Goal: Task Accomplishment & Management: Manage account settings

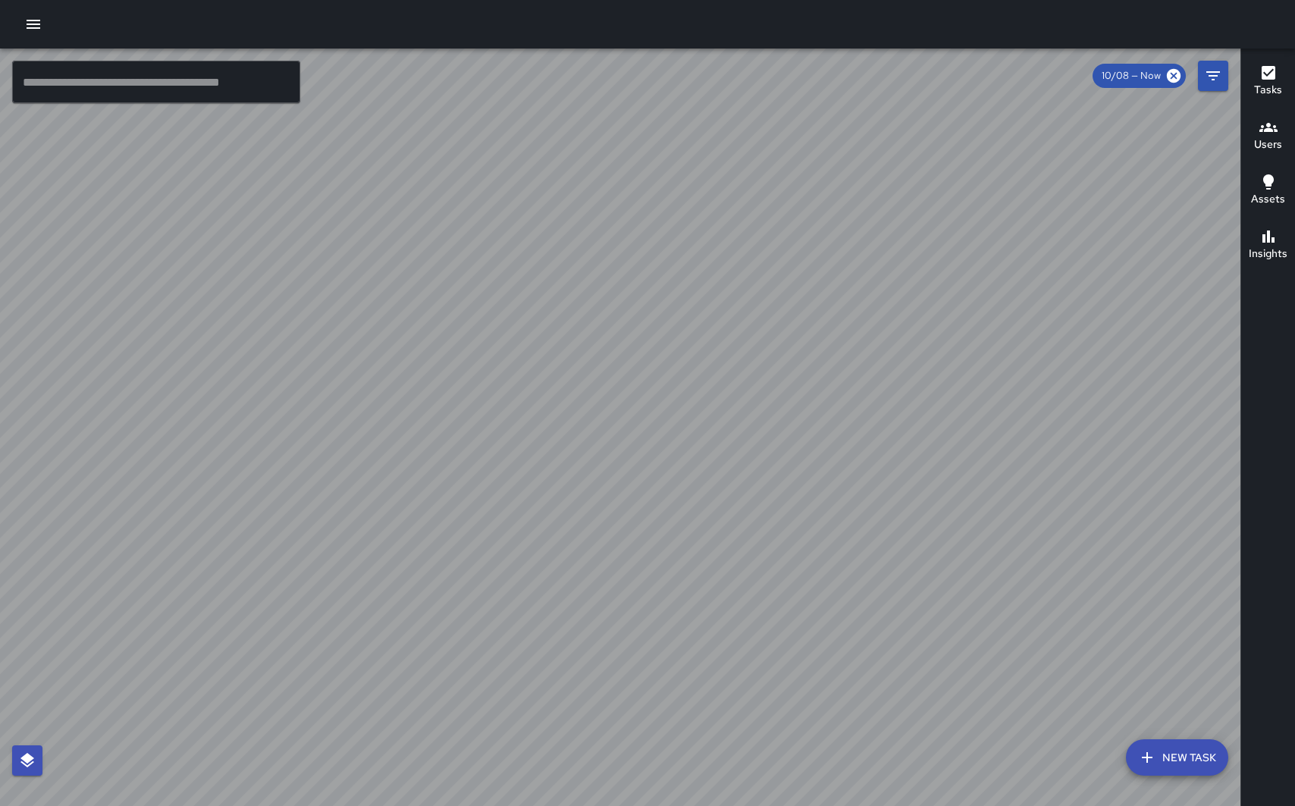
click at [1270, 133] on icon "button" at bounding box center [1269, 127] width 18 height 18
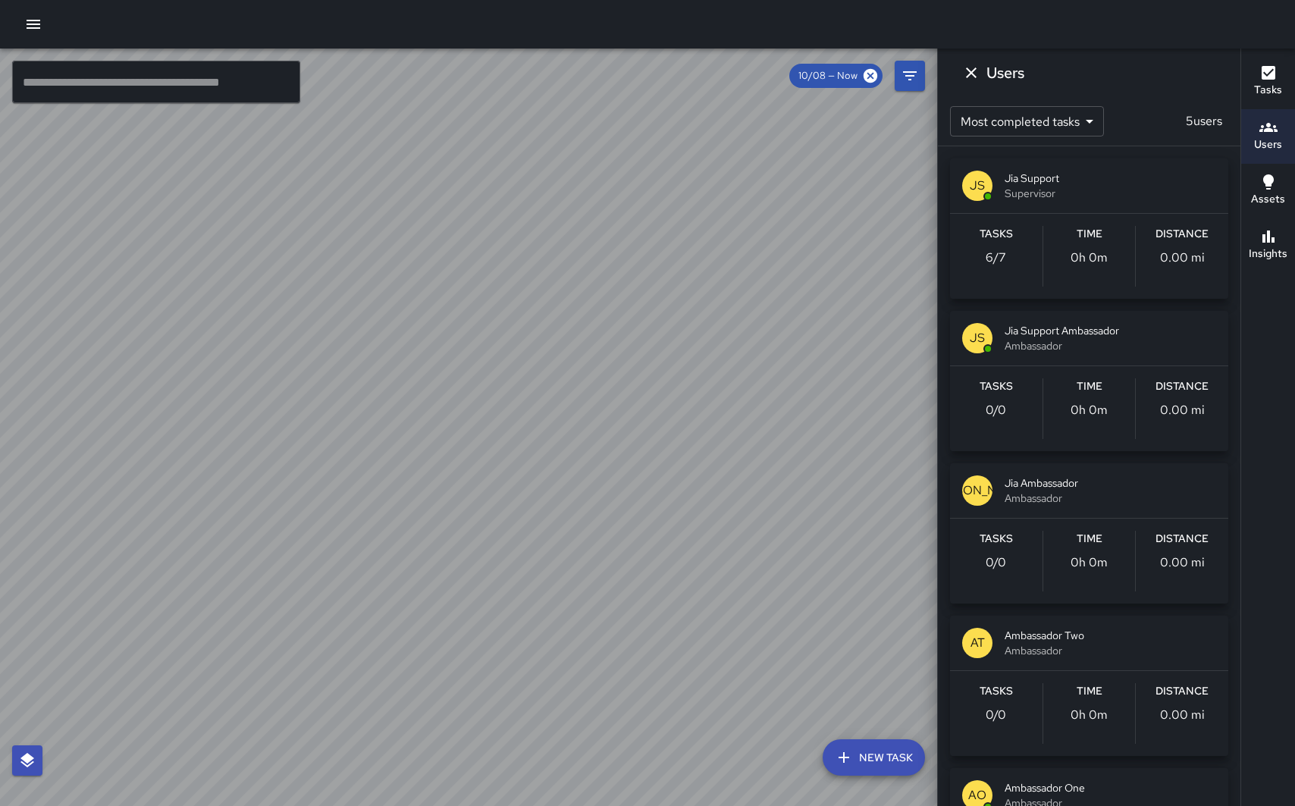
click at [570, 18] on div at bounding box center [647, 24] width 1295 height 49
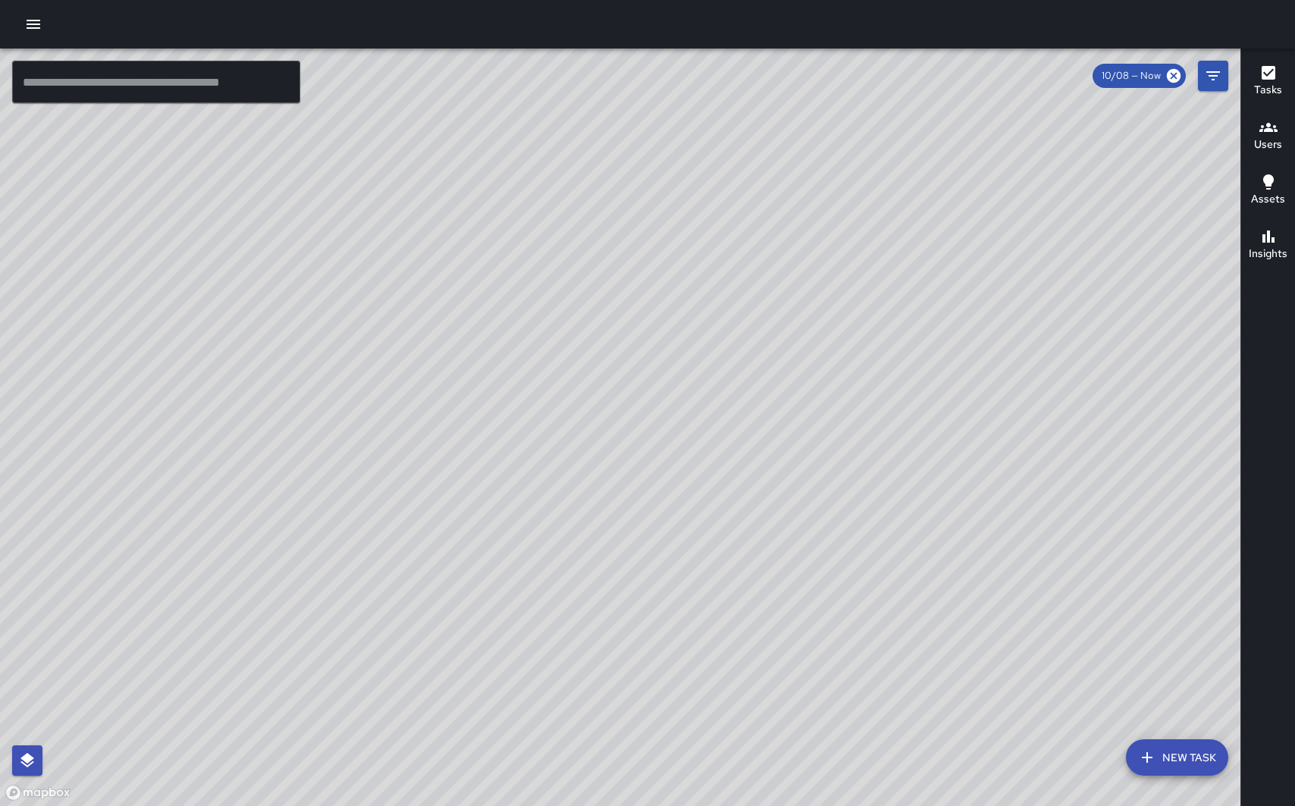
click at [725, 86] on div at bounding box center [620, 428] width 1241 height 758
click at [1279, 127] on div "Users" at bounding box center [1268, 135] width 28 height 35
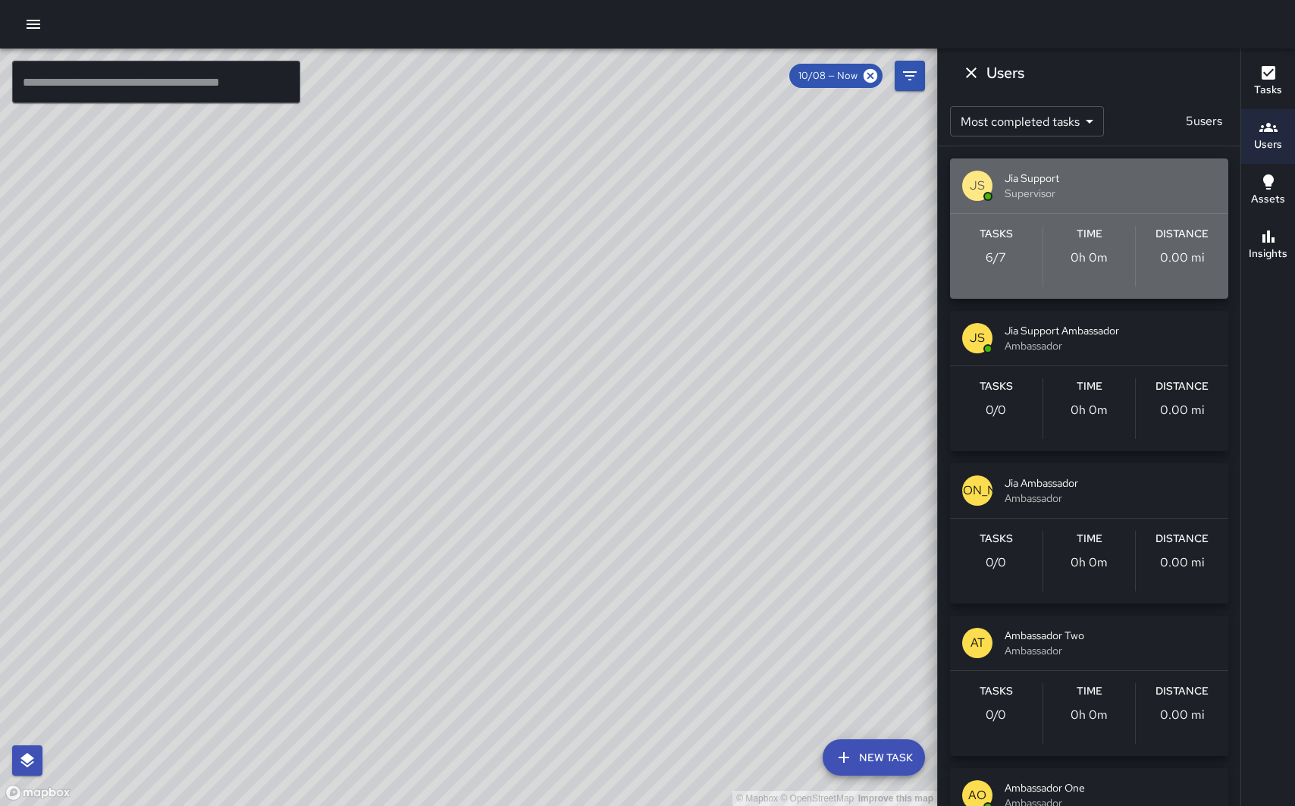
click at [1111, 171] on span "Jia Support" at bounding box center [1111, 178] width 212 height 15
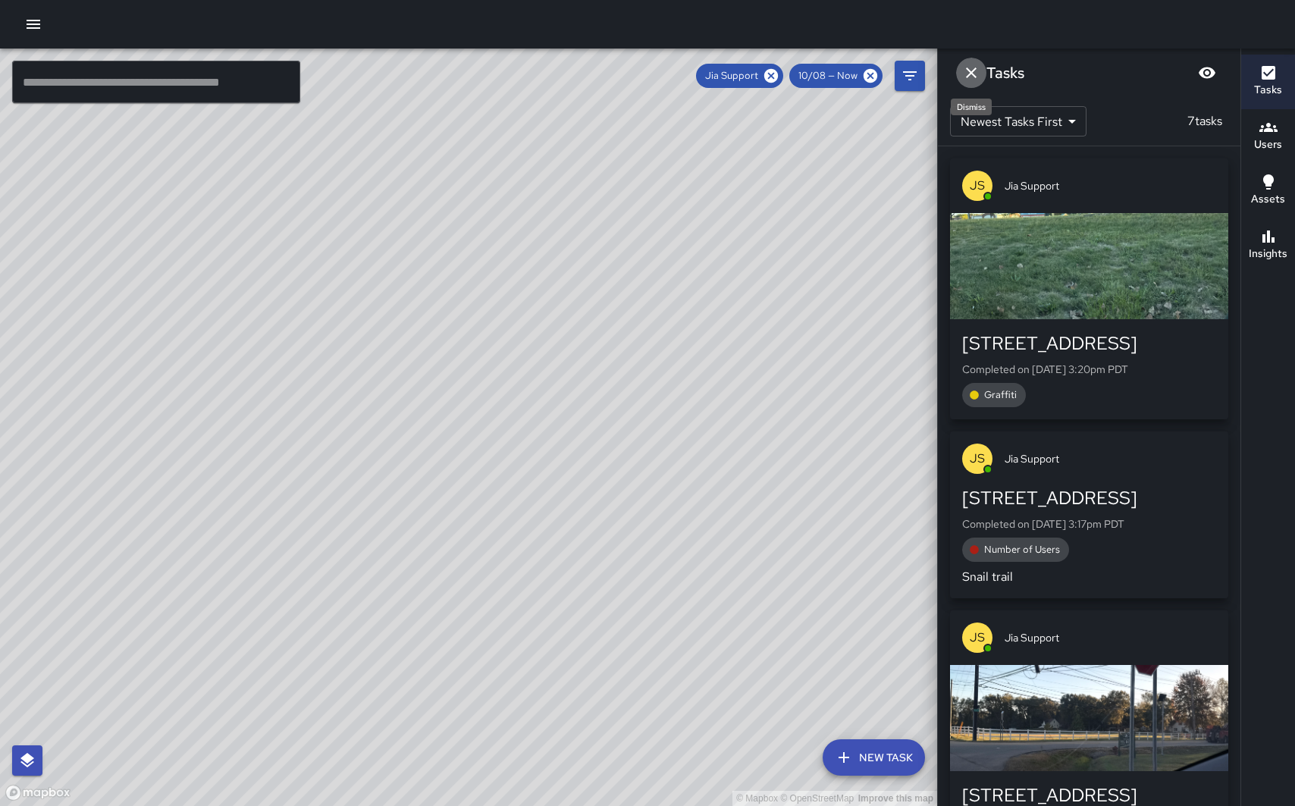
click at [975, 73] on icon "Dismiss" at bounding box center [971, 73] width 18 height 18
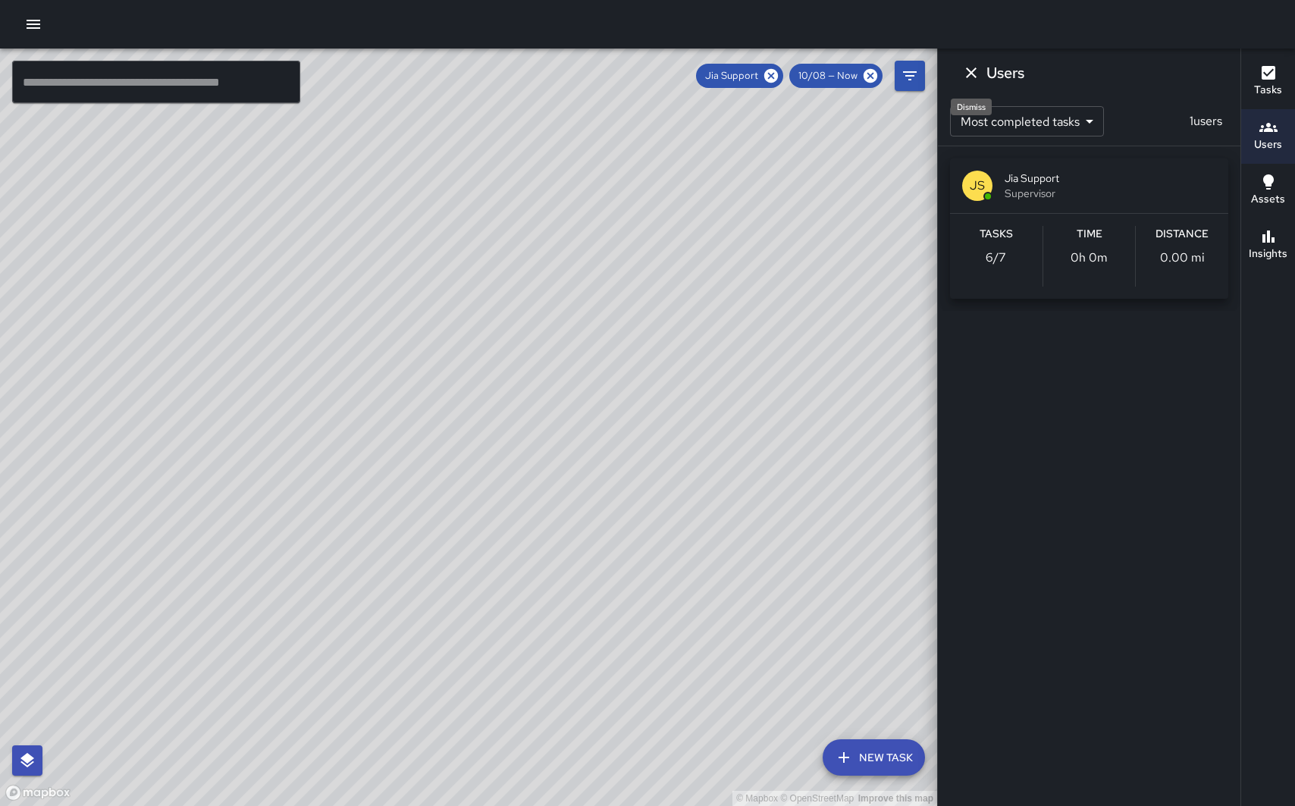
click at [971, 71] on icon "Dismiss" at bounding box center [971, 73] width 18 height 18
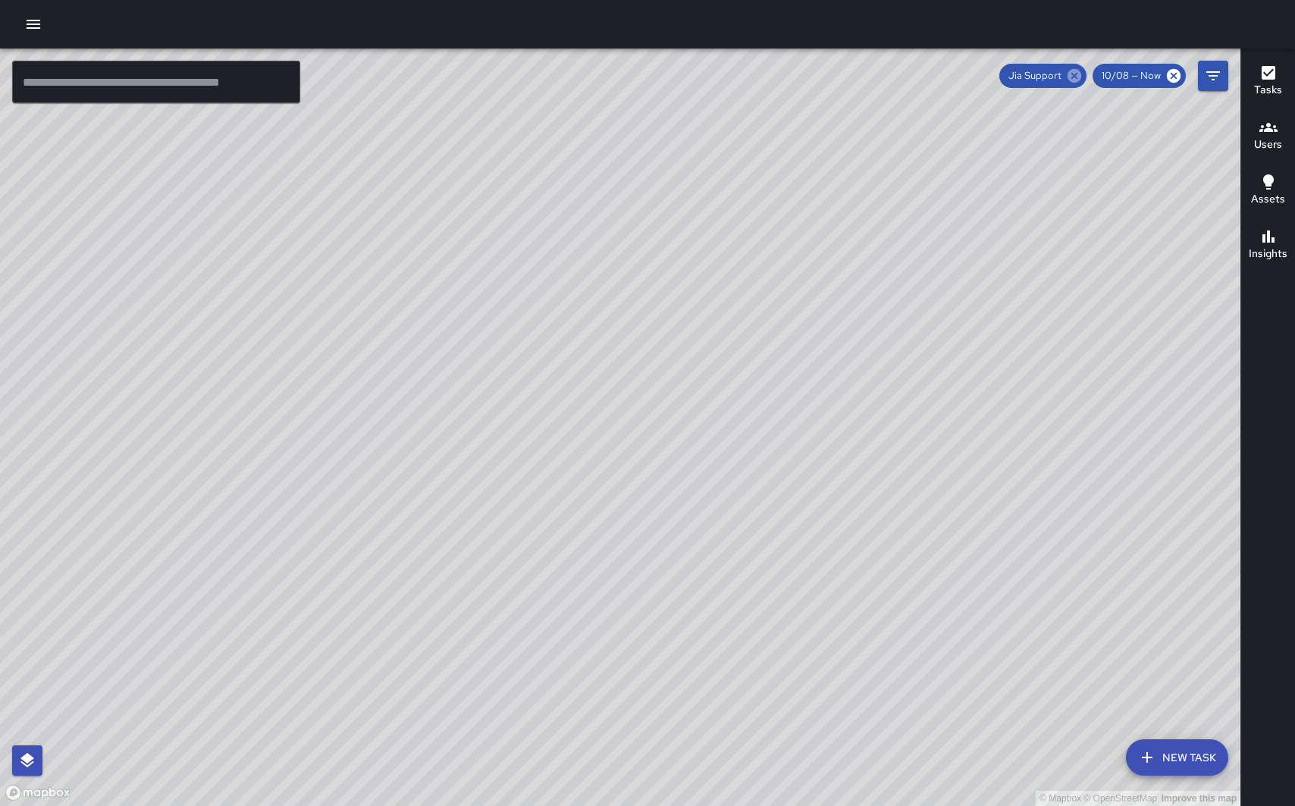
click at [1071, 74] on icon at bounding box center [1075, 76] width 14 height 14
click at [1269, 135] on icon "button" at bounding box center [1269, 127] width 18 height 18
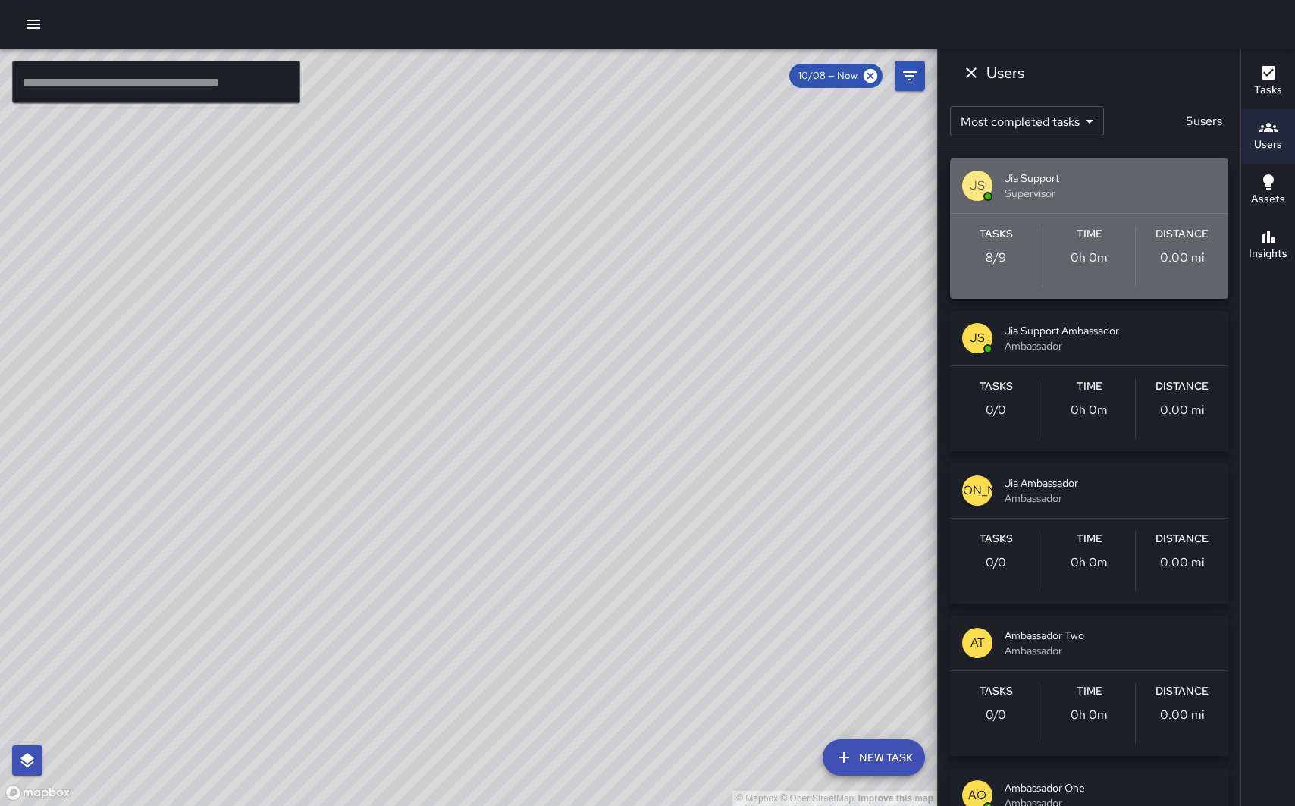
click at [1086, 177] on span "Jia Support" at bounding box center [1111, 178] width 212 height 15
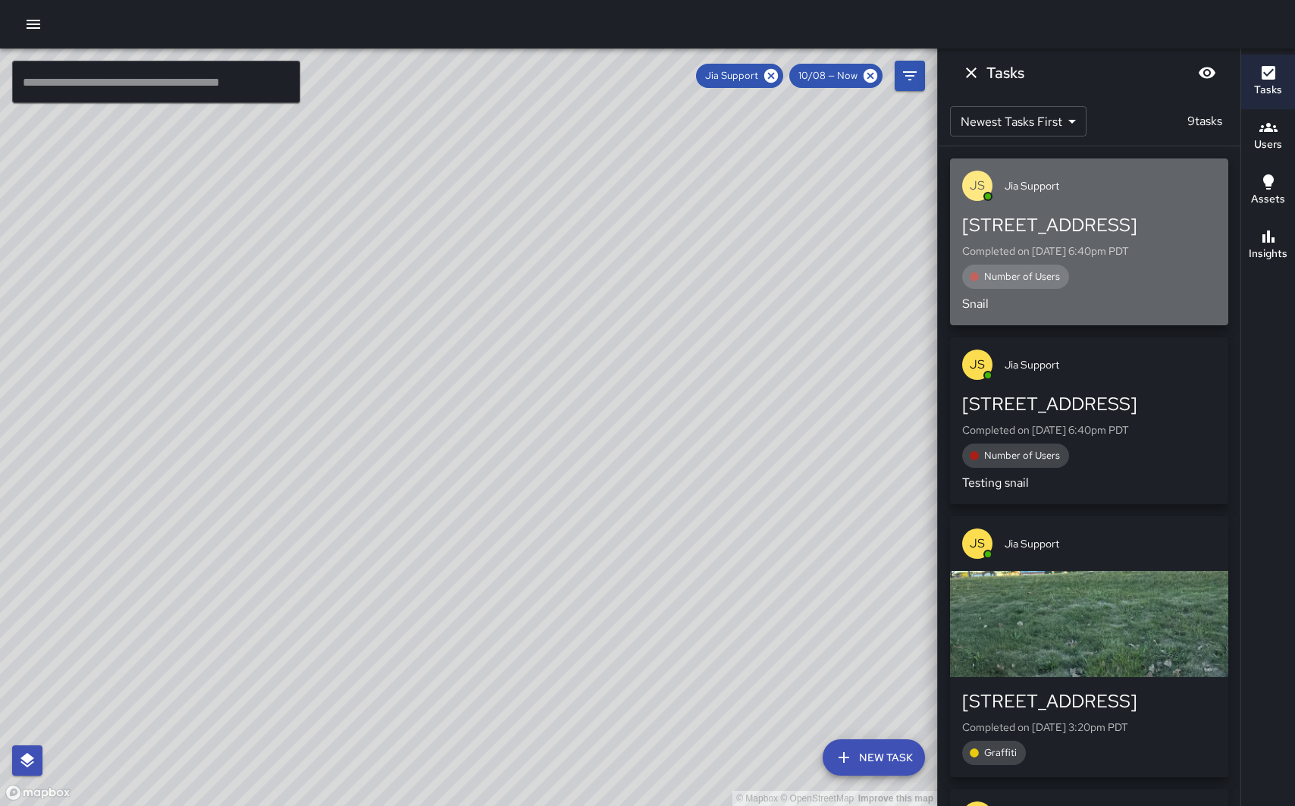
click at [1120, 198] on div "JS Jia Support" at bounding box center [1089, 185] width 278 height 55
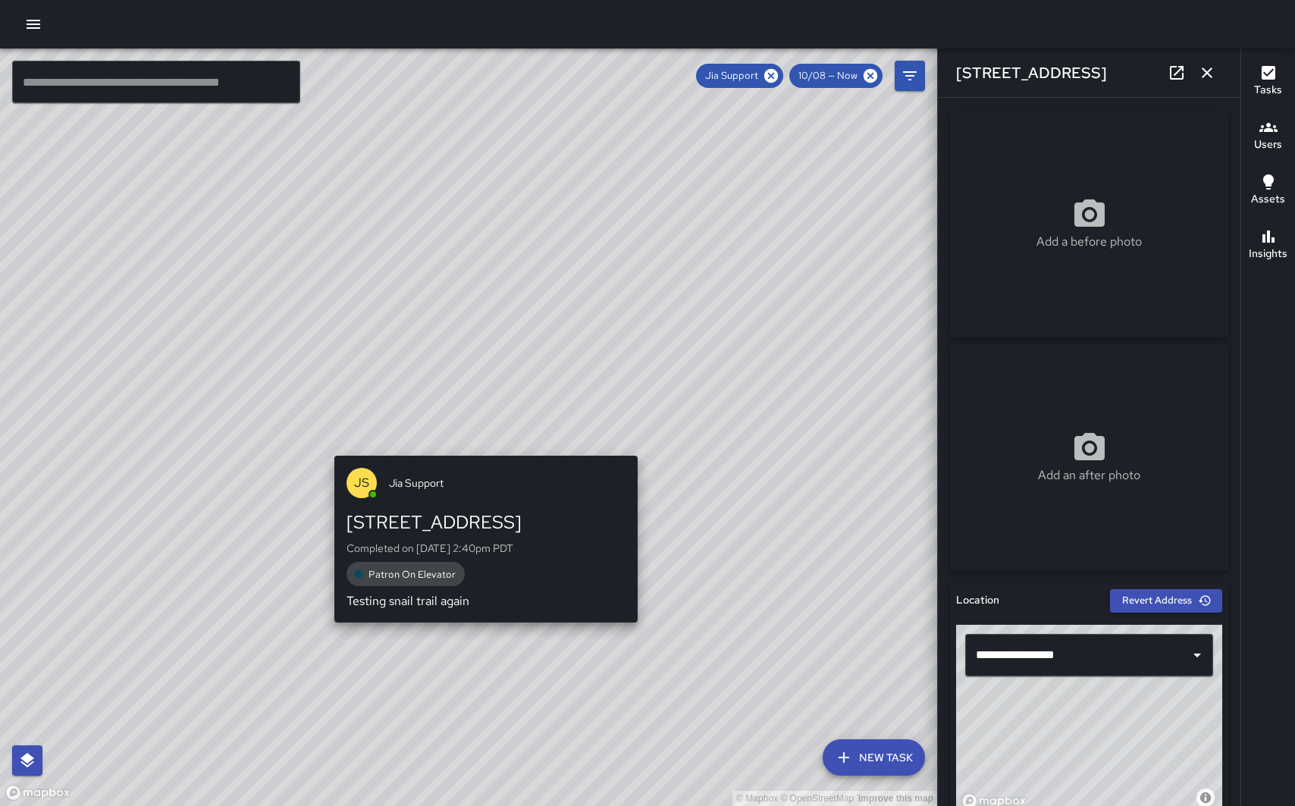
click at [481, 444] on div "© Mapbox © OpenStreetMap Improve this map JS Jia Support 26643 Carly Drive Comp…" at bounding box center [468, 428] width 937 height 758
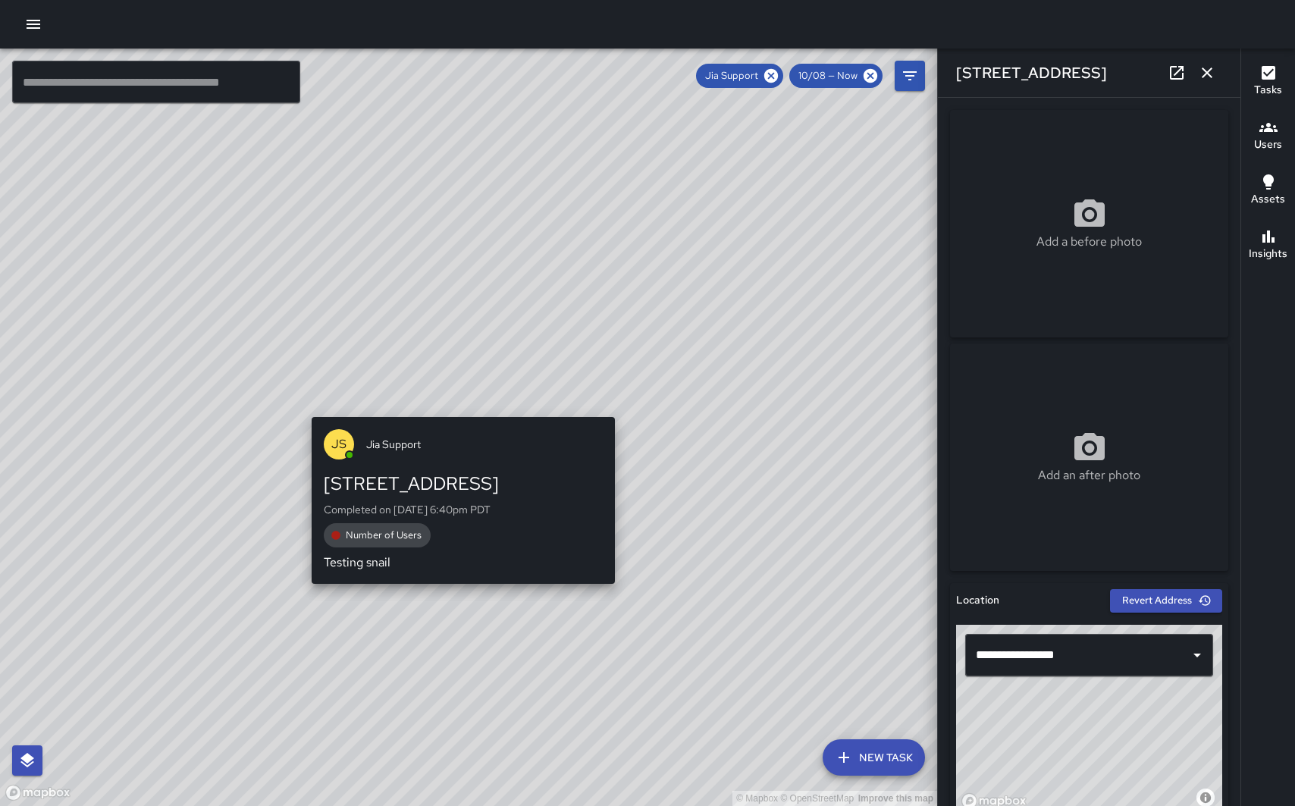
click at [456, 406] on div "© Mapbox © OpenStreetMap Improve this map JS Jia Support 26643 Carly Drive Comp…" at bounding box center [468, 428] width 937 height 758
type input "**********"
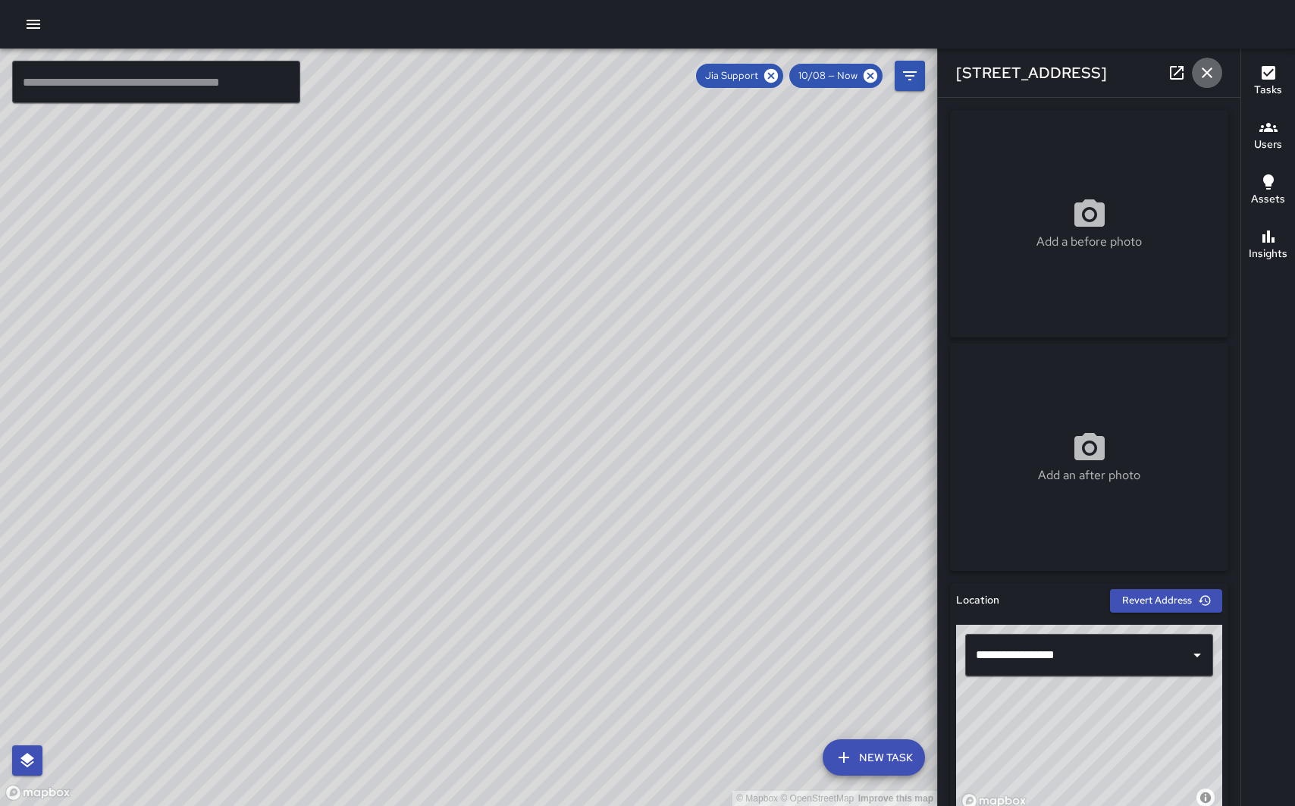
click at [1215, 74] on icon "button" at bounding box center [1207, 73] width 18 height 18
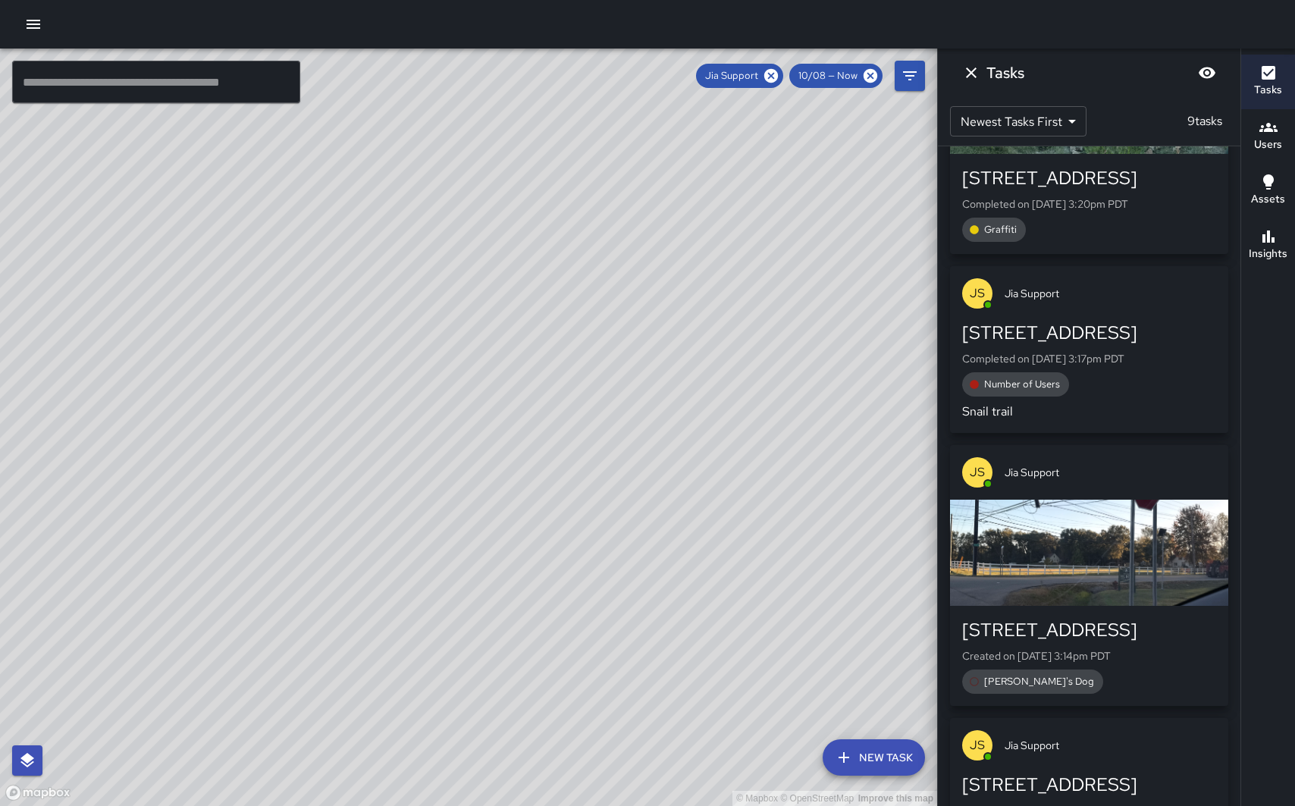
scroll to position [529, 0]
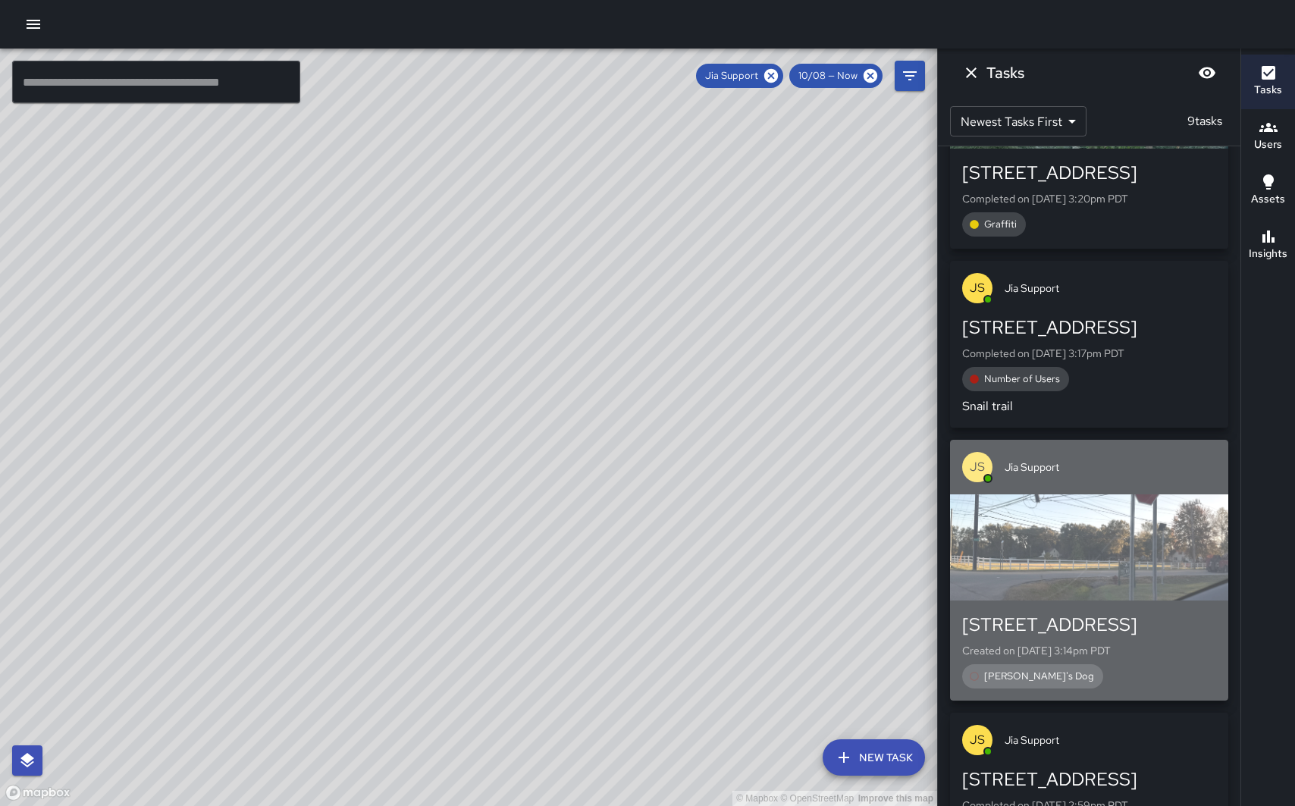
click at [1155, 451] on div "JS Jia Support" at bounding box center [1089, 467] width 278 height 55
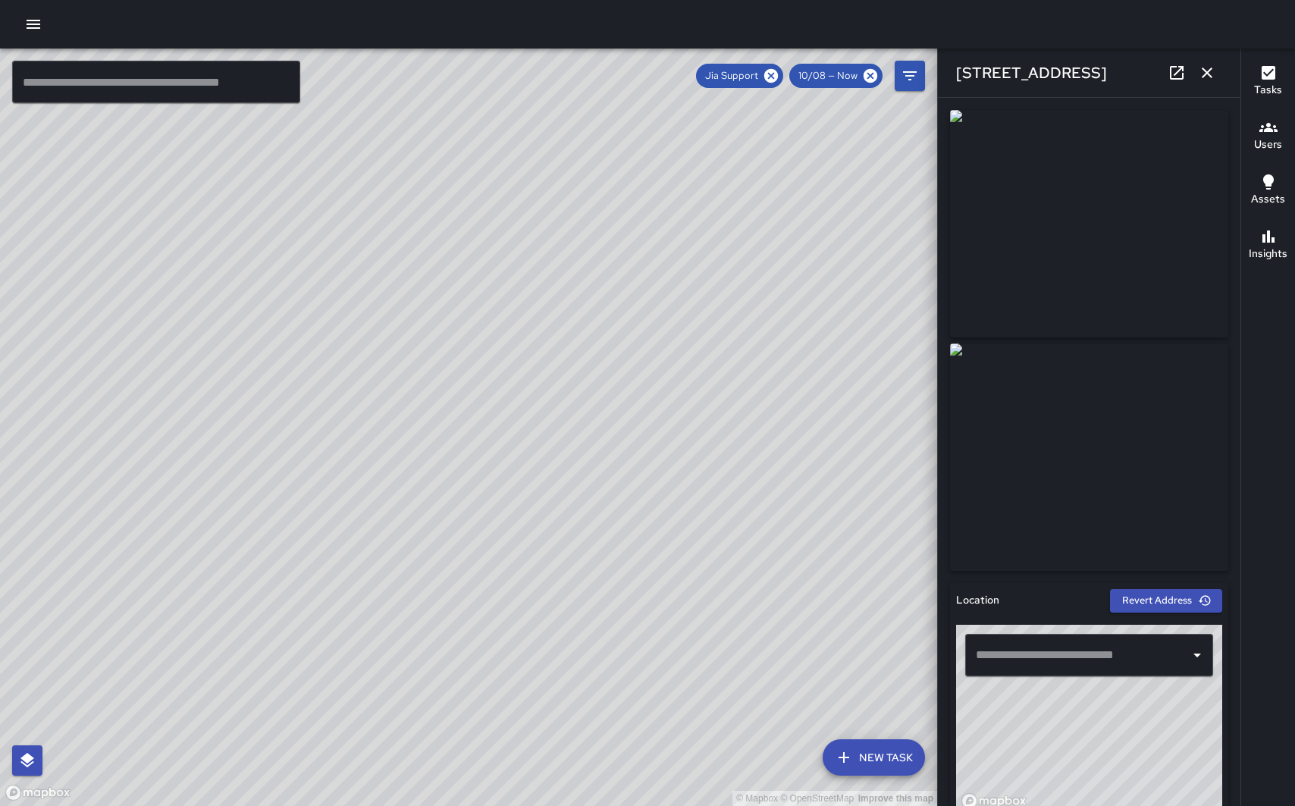
type input "**********"
click at [1207, 72] on icon "button" at bounding box center [1207, 72] width 11 height 11
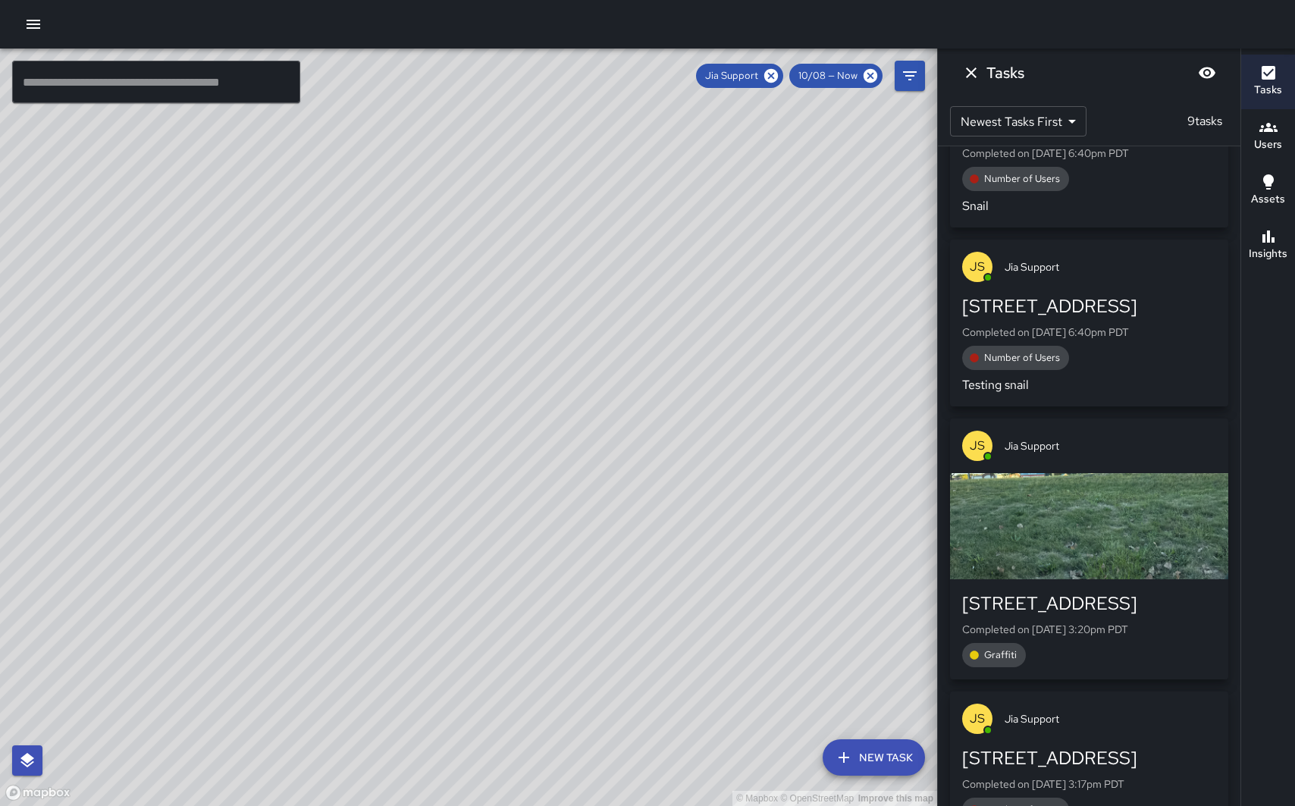
scroll to position [0, 0]
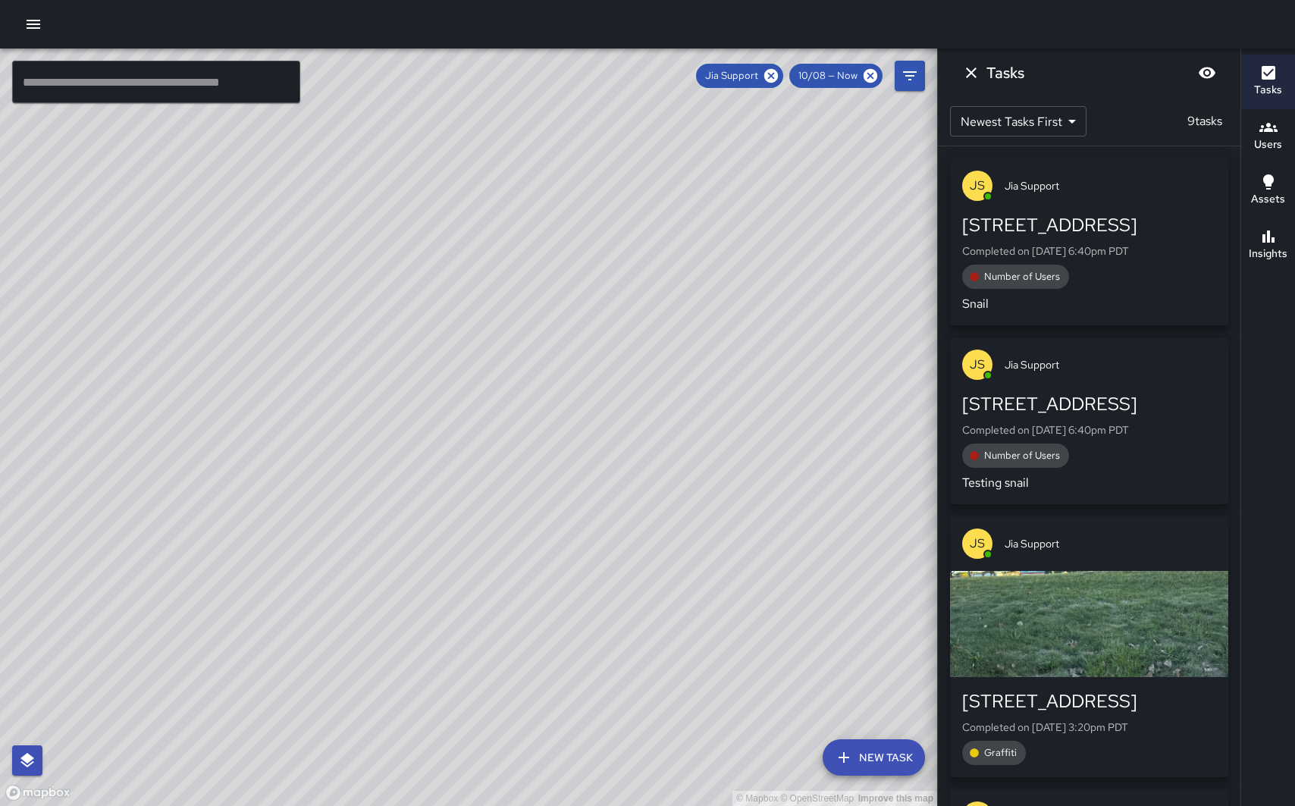
click at [1115, 205] on div "JS Jia Support" at bounding box center [1089, 185] width 278 height 55
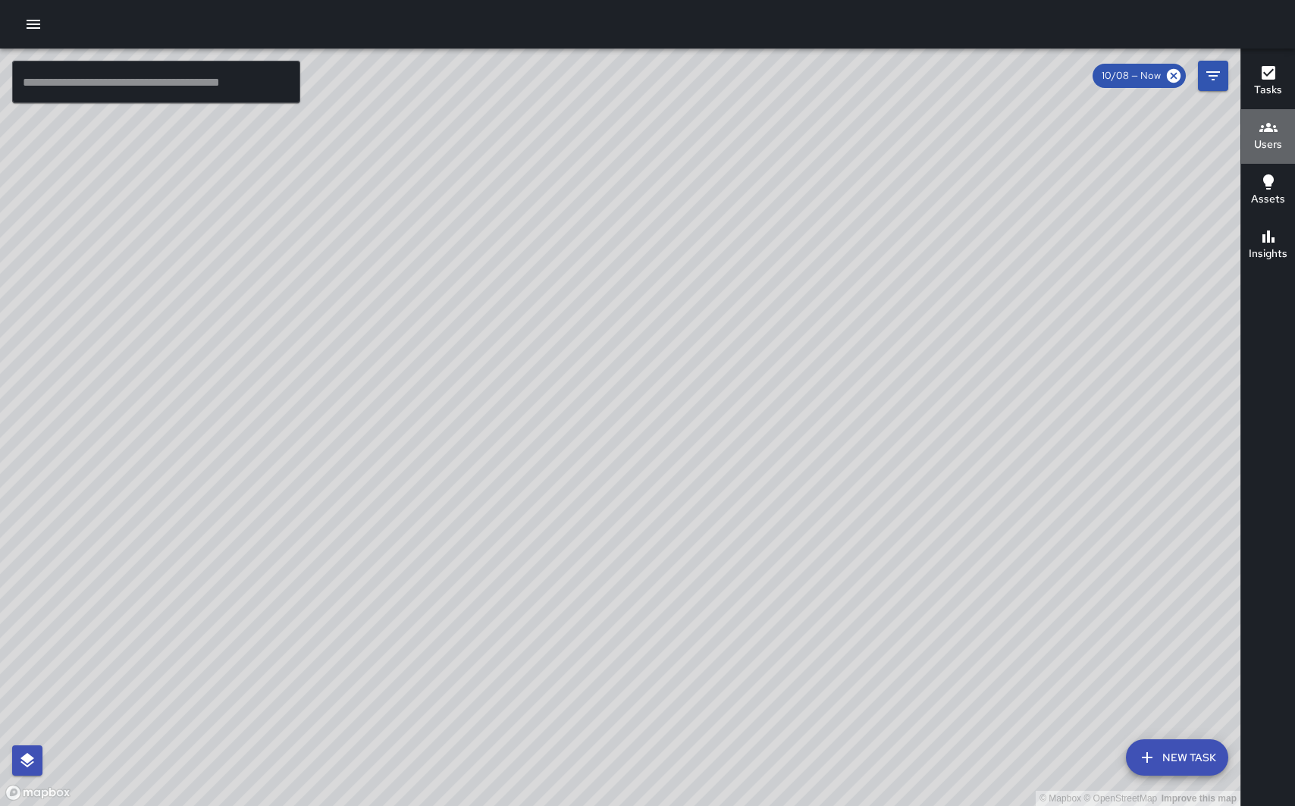
click at [1269, 136] on h6 "Users" at bounding box center [1268, 144] width 28 height 17
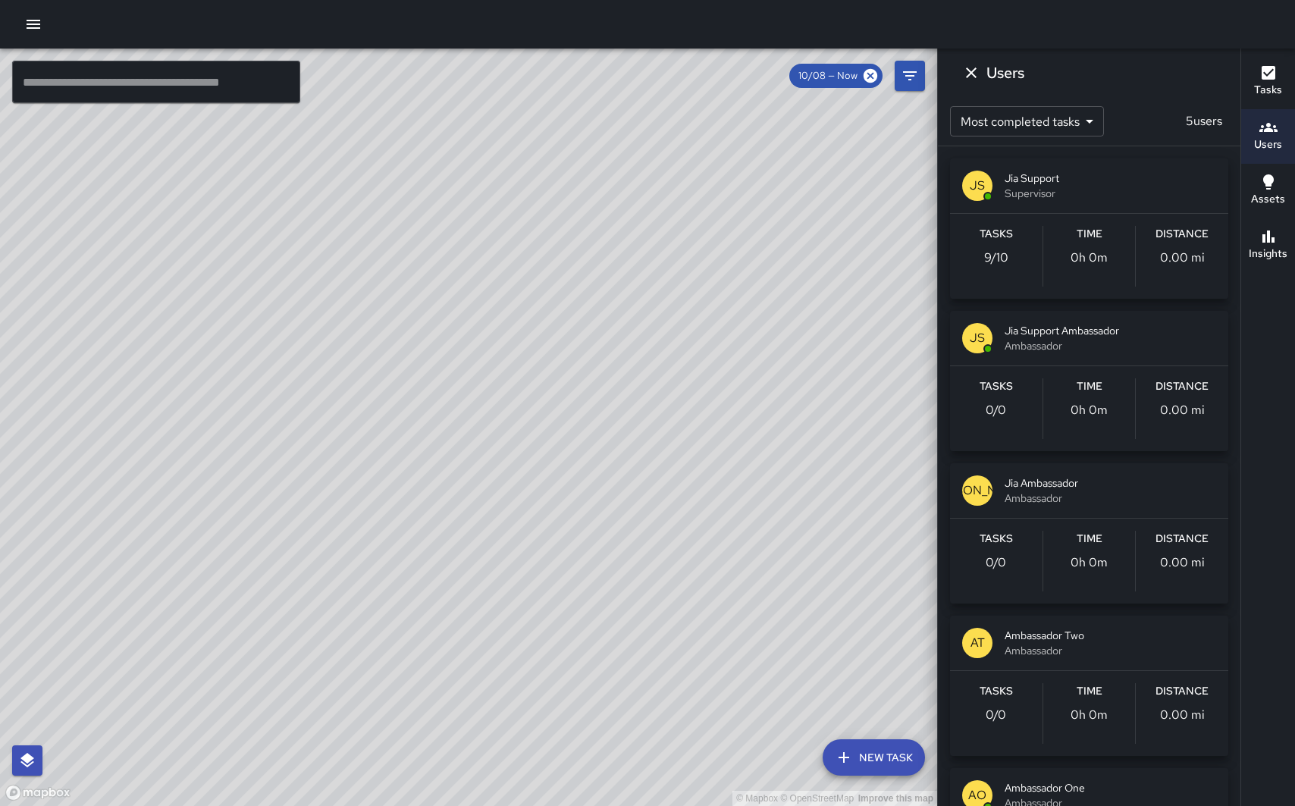
click at [1082, 182] on span "Jia Support" at bounding box center [1111, 178] width 212 height 15
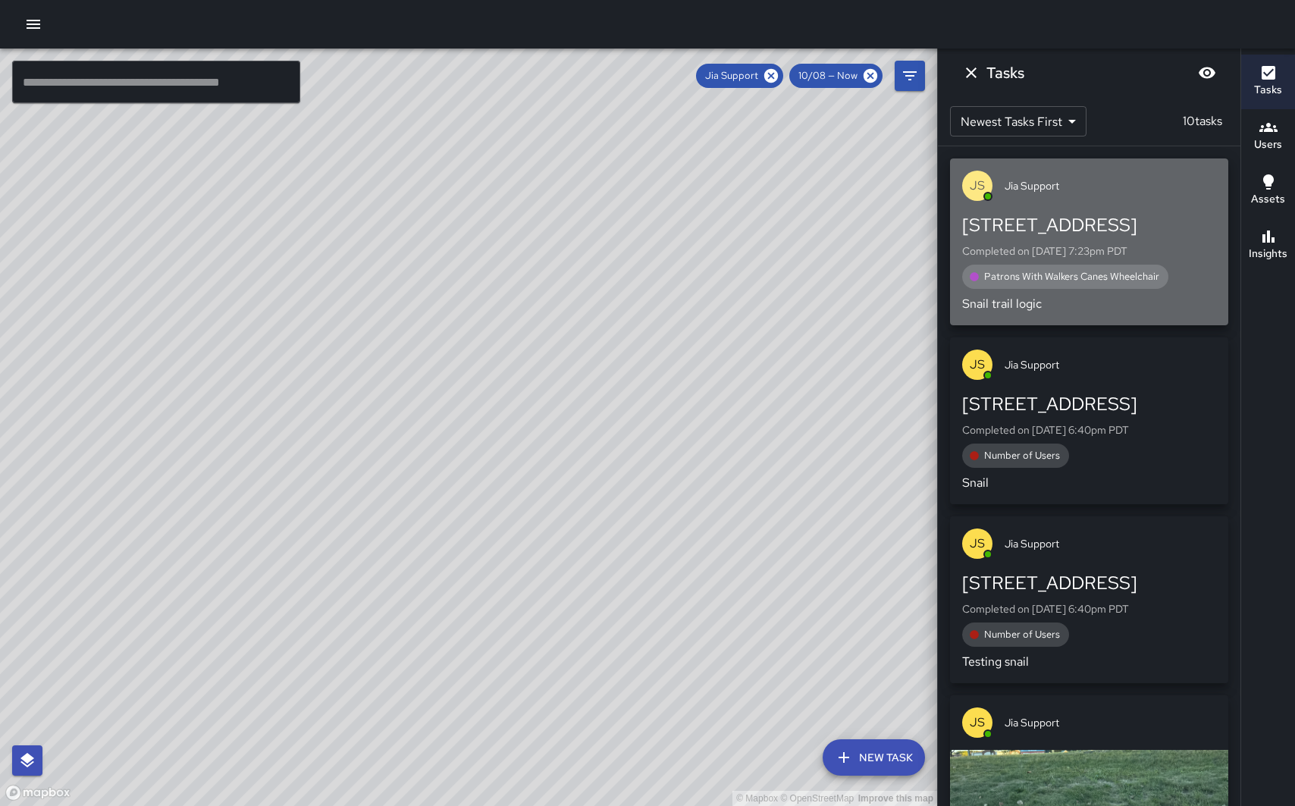
click at [1099, 205] on div "JS Jia Support" at bounding box center [1089, 185] width 278 height 55
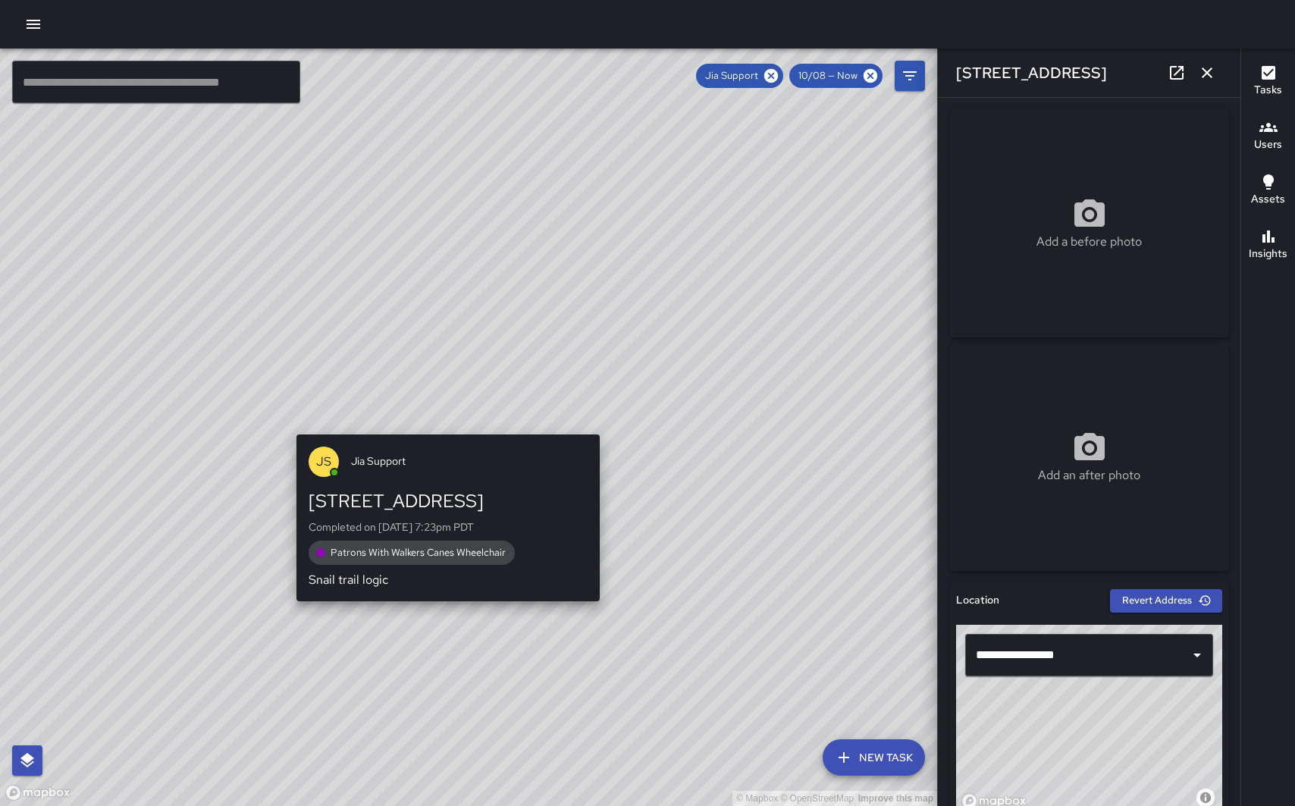
drag, startPoint x: 471, startPoint y: 422, endPoint x: 444, endPoint y: 421, distance: 27.3
click at [444, 421] on div "© Mapbox © OpenStreetMap Improve this map JS Jia Support 26643 Carly Drive Comp…" at bounding box center [468, 428] width 937 height 758
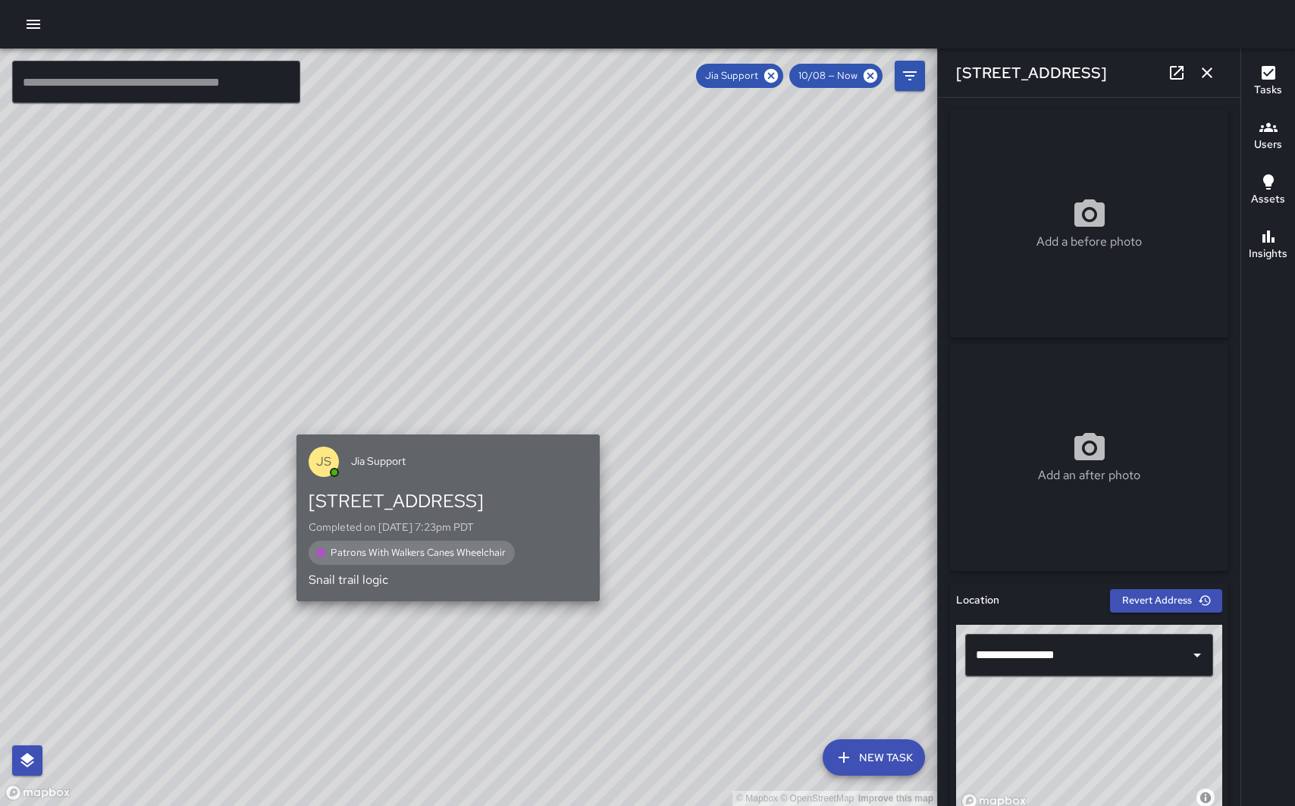
click at [443, 460] on span "Jia Support" at bounding box center [469, 460] width 237 height 15
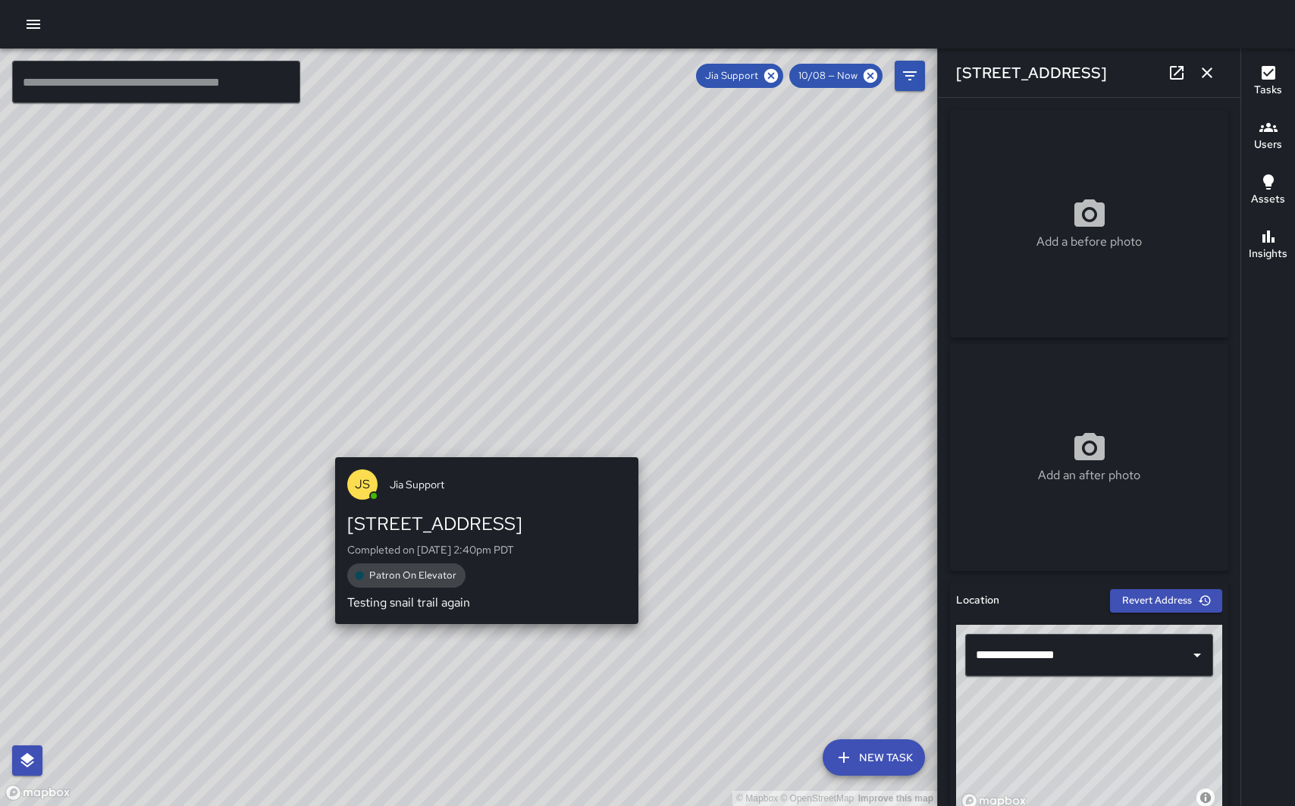
click at [477, 447] on div "© Mapbox © OpenStreetMap Improve this map JS Jia Support 26643 Carly Drive Comp…" at bounding box center [468, 428] width 937 height 758
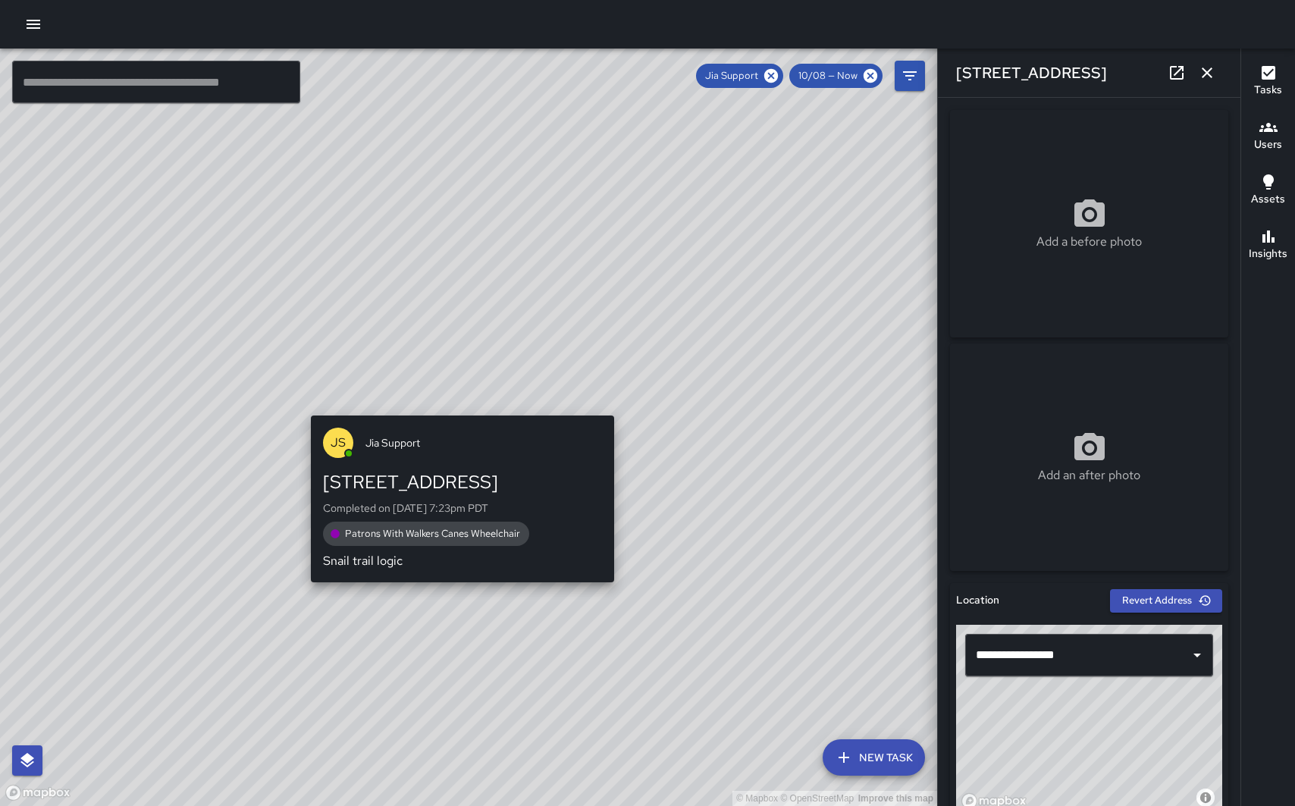
click at [454, 403] on div "© Mapbox © OpenStreetMap Improve this map JS Jia Support 26643 Carly Drive Comp…" at bounding box center [468, 428] width 937 height 758
type input "**********"
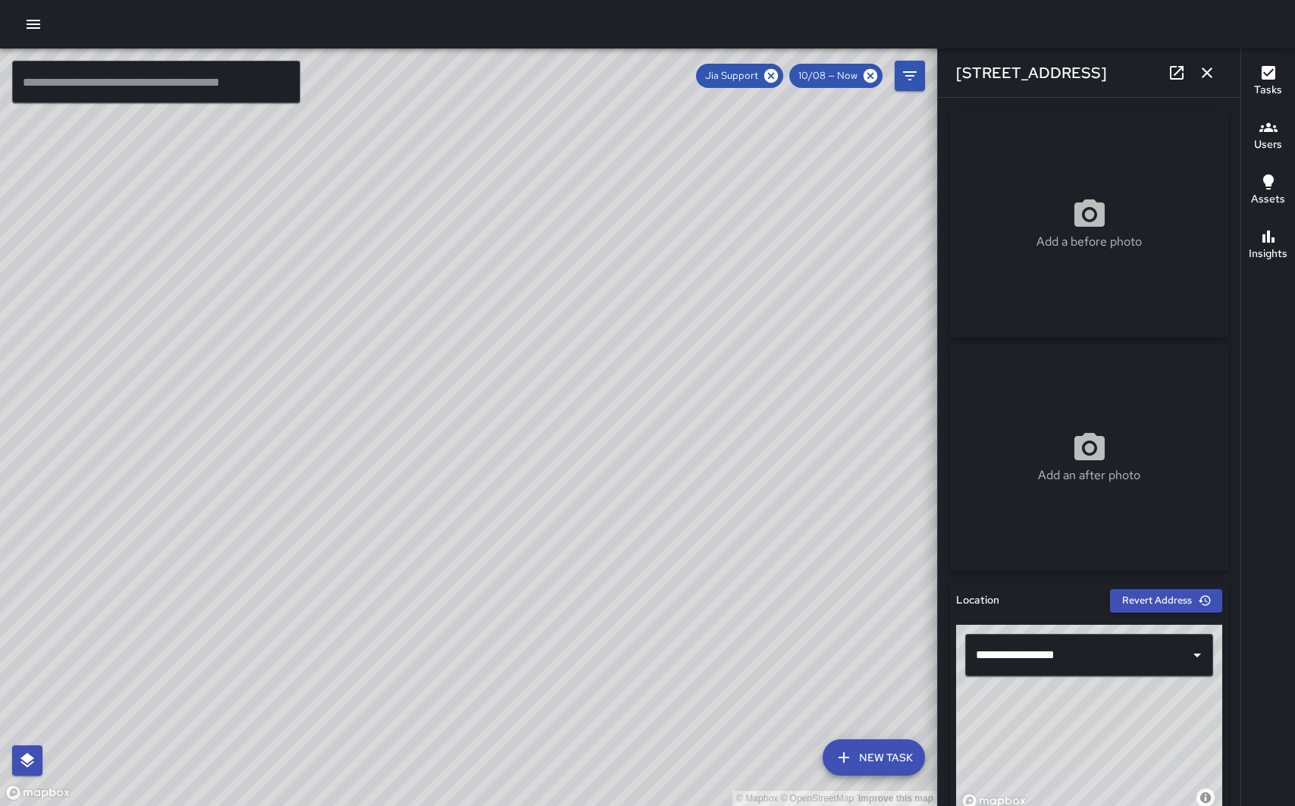
click at [1272, 126] on icon "button" at bounding box center [1269, 127] width 18 height 9
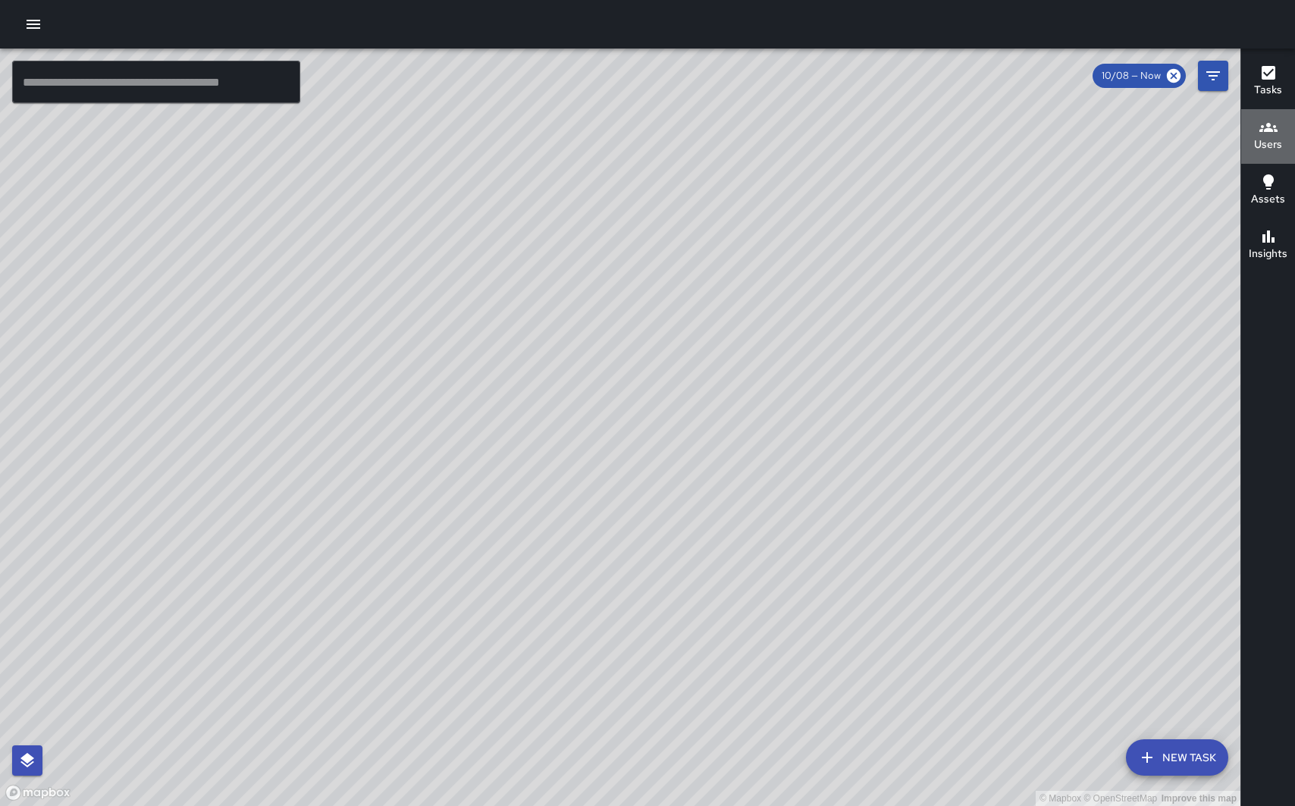
click at [1262, 138] on h6 "Users" at bounding box center [1268, 144] width 28 height 17
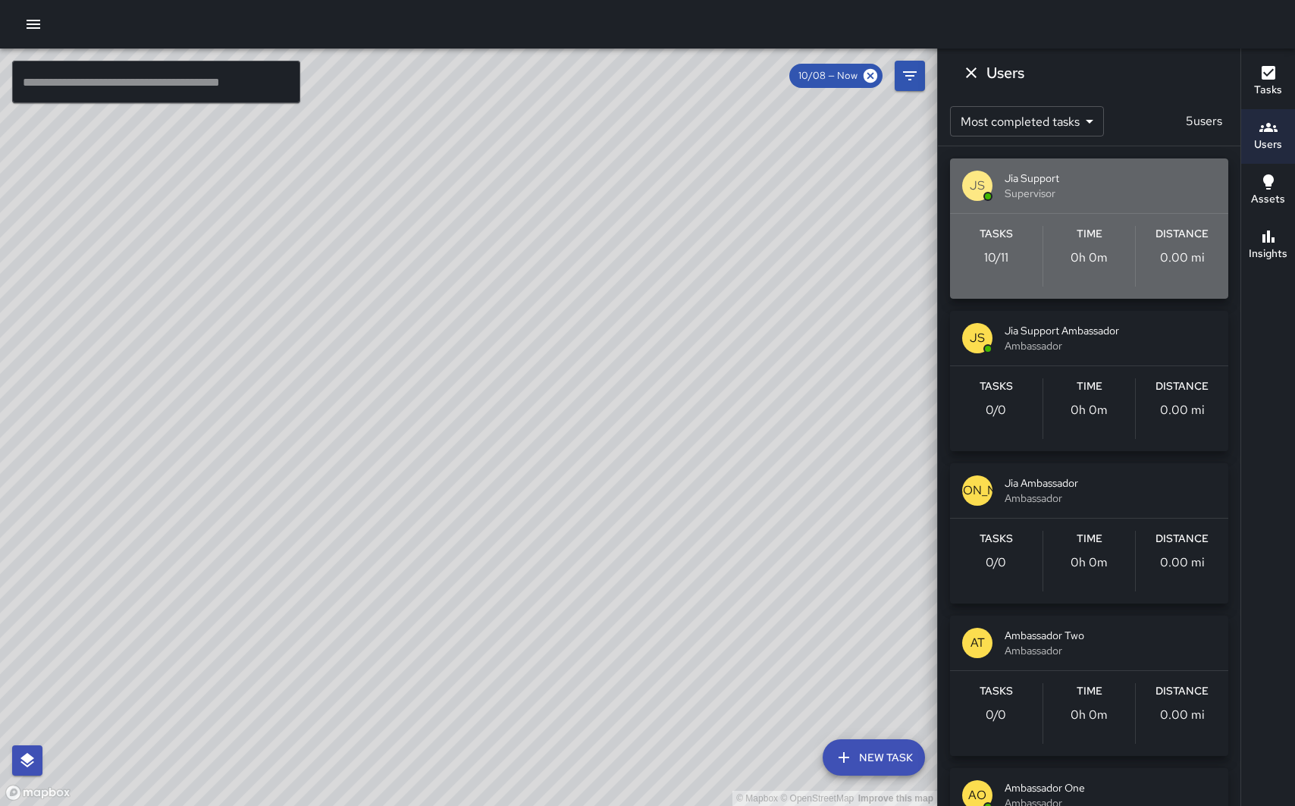
click at [1084, 183] on span "Jia Support" at bounding box center [1111, 178] width 212 height 15
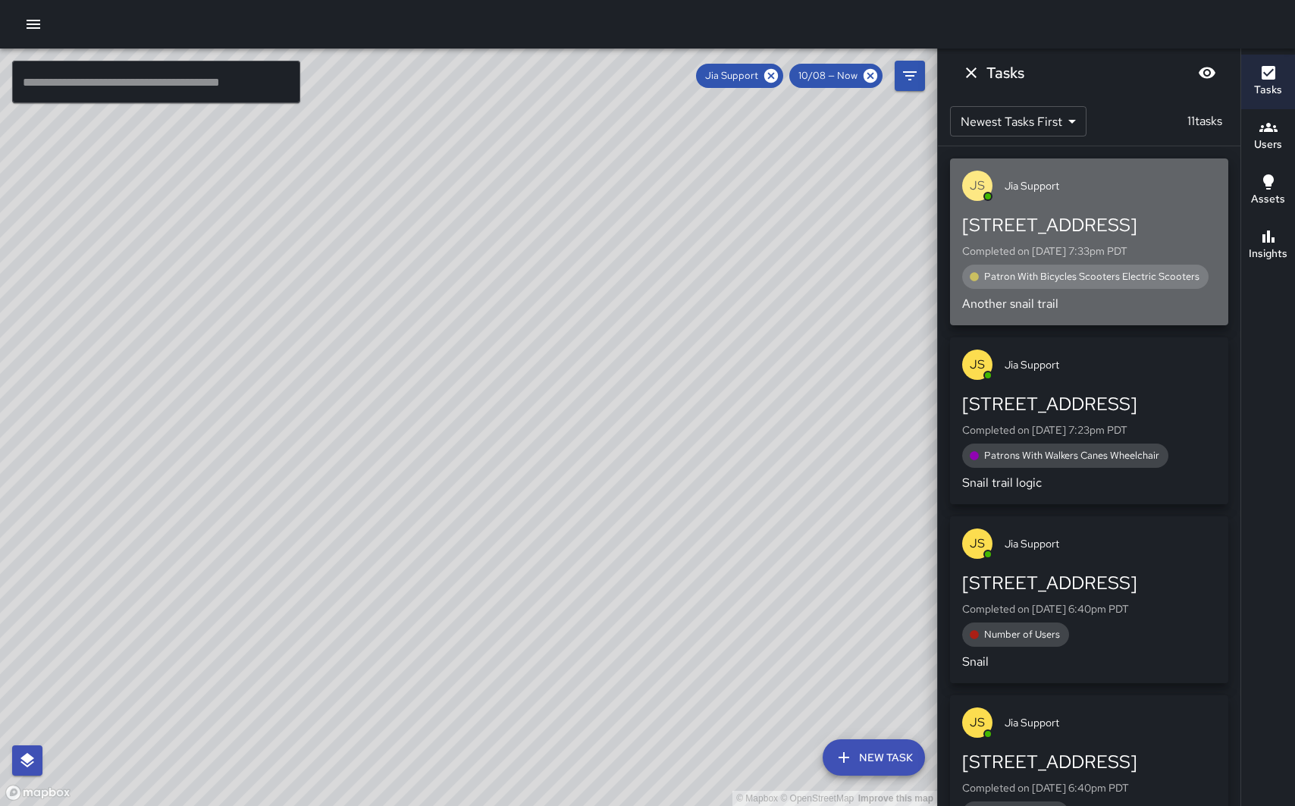
click at [1100, 193] on span "Jia Support" at bounding box center [1111, 185] width 212 height 15
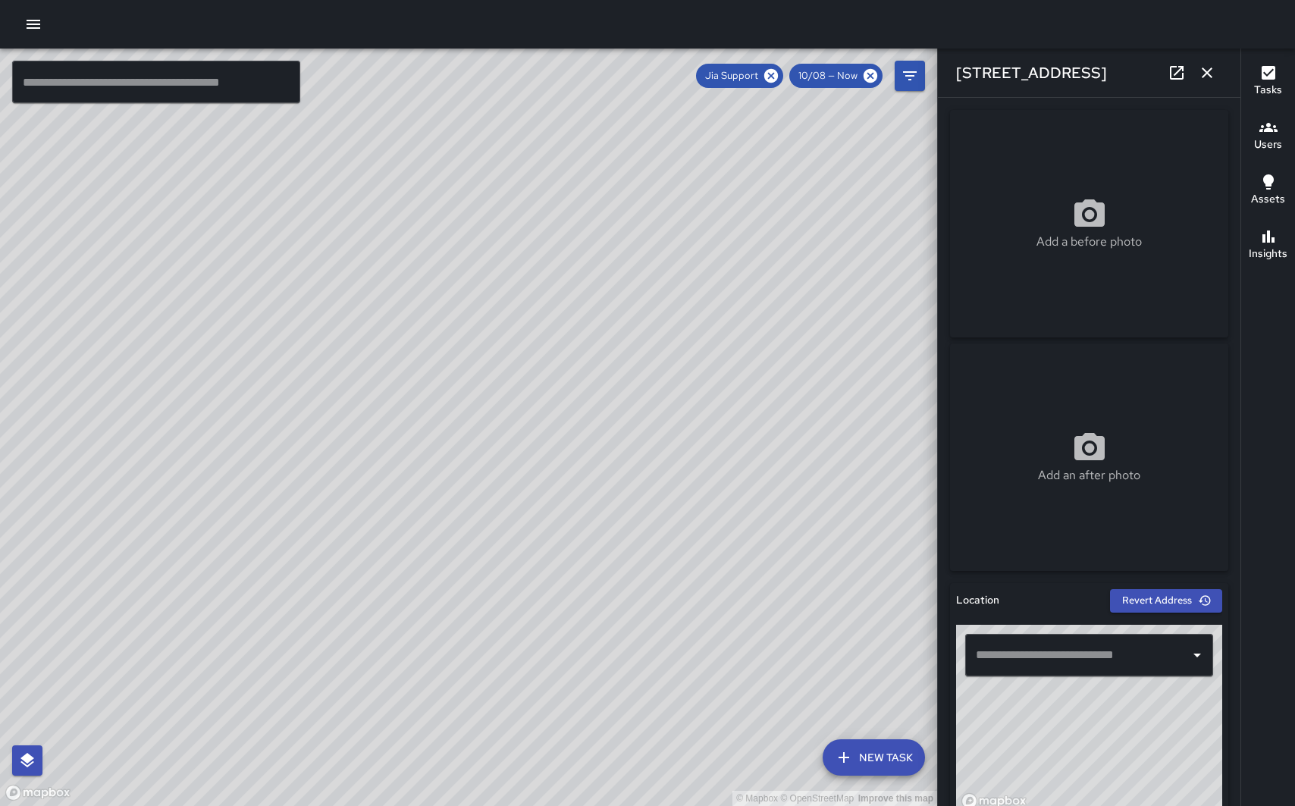
type input "**********"
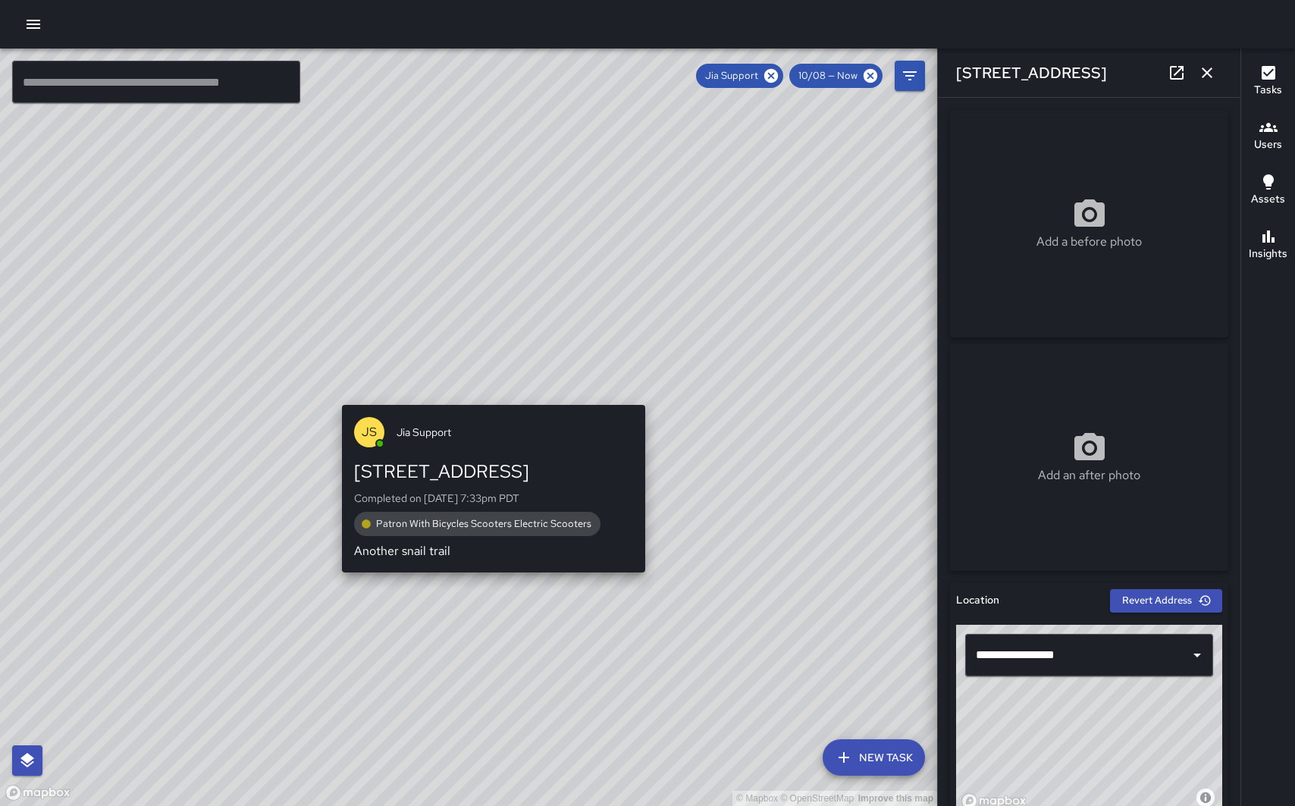
drag, startPoint x: 472, startPoint y: 426, endPoint x: 491, endPoint y: 395, distance: 36.4
click at [491, 395] on div "© Mapbox © OpenStreetMap Improve this map [PERSON_NAME] Support [STREET_ADDRESS…" at bounding box center [468, 428] width 937 height 758
